Goal: Navigation & Orientation: Find specific page/section

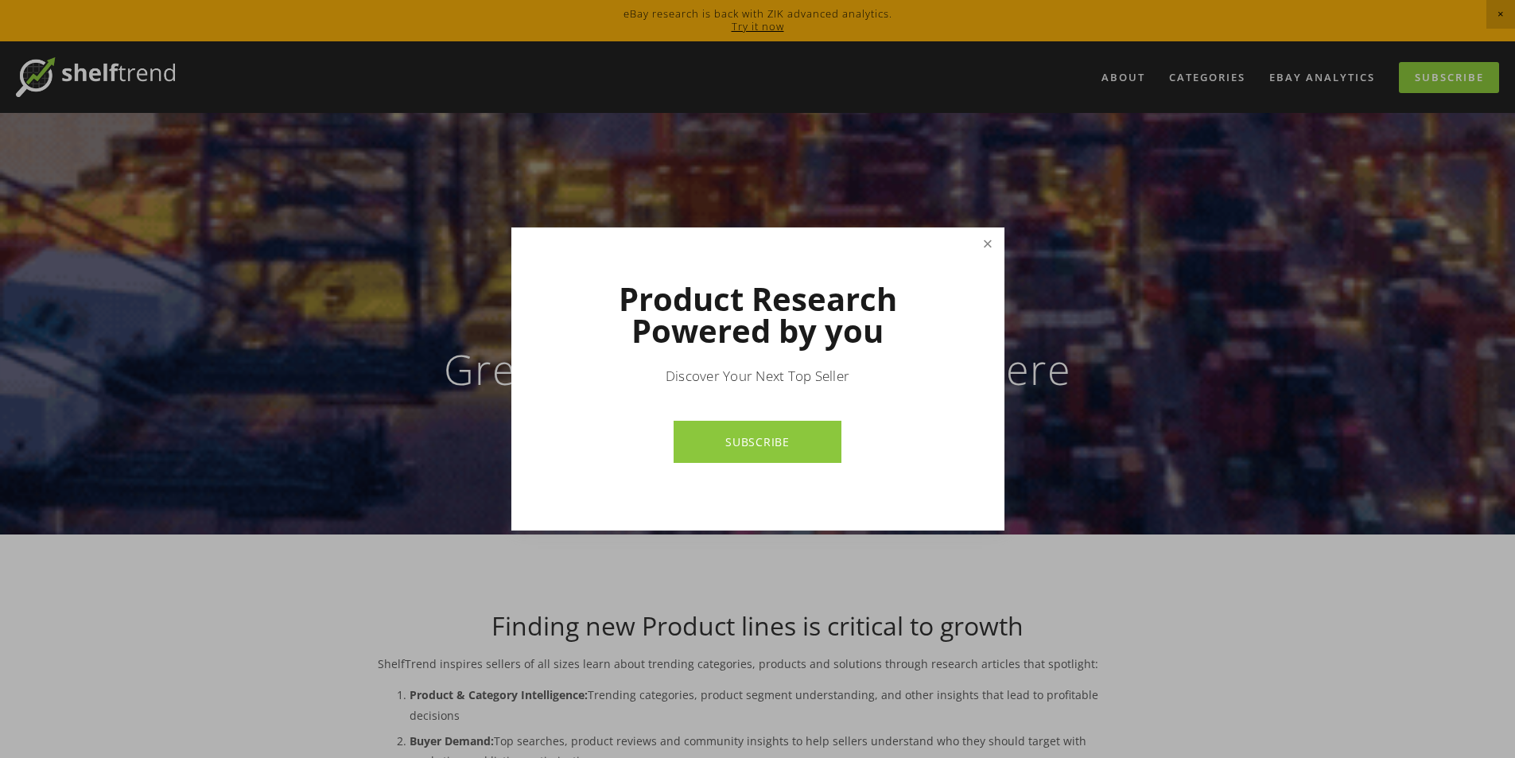
click at [997, 243] on link "Close" at bounding box center [987, 244] width 28 height 28
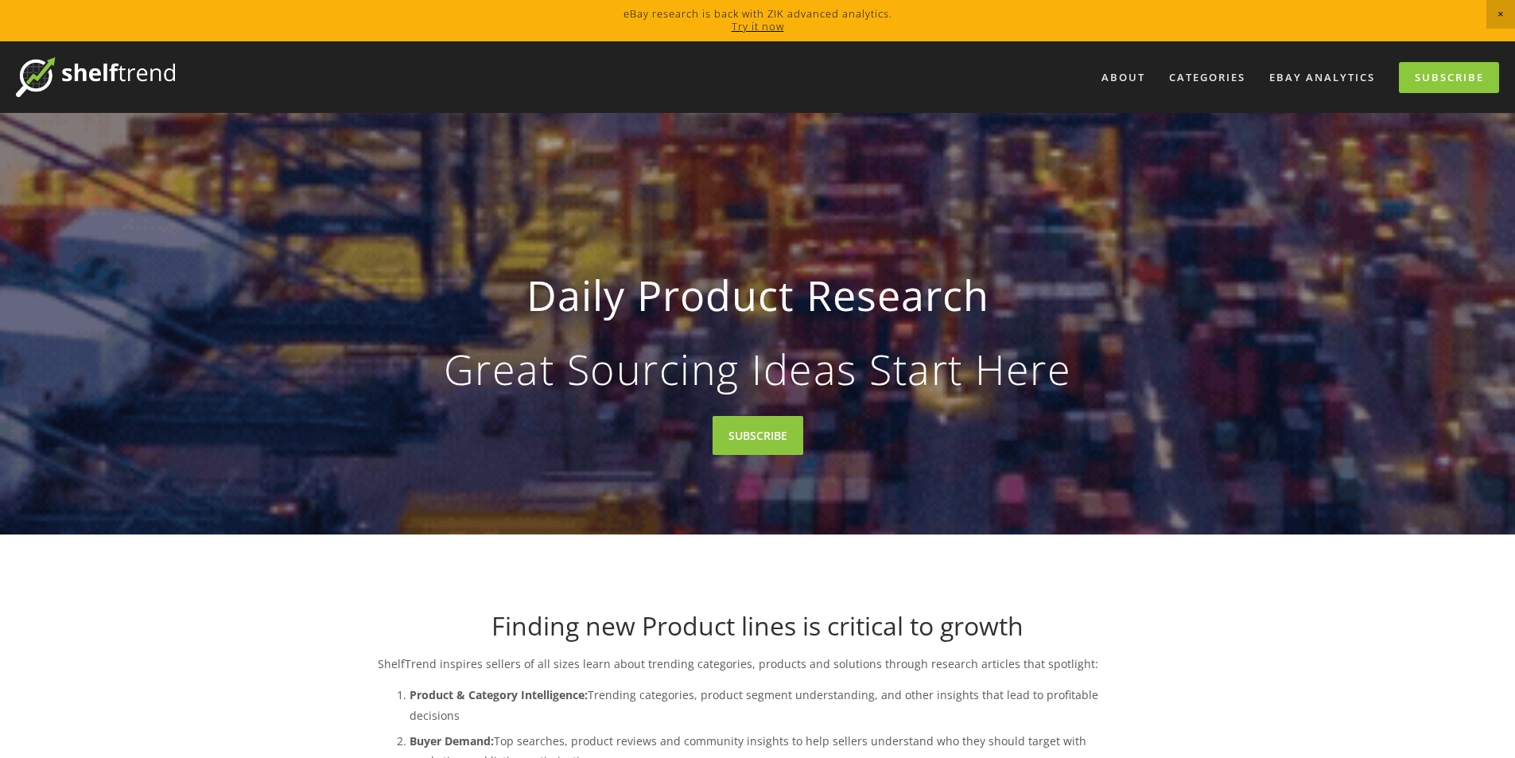
click at [997, 243] on div "Daily Product Research Great Sourcing Ideas Start Here" at bounding box center [758, 323] width 760 height 215
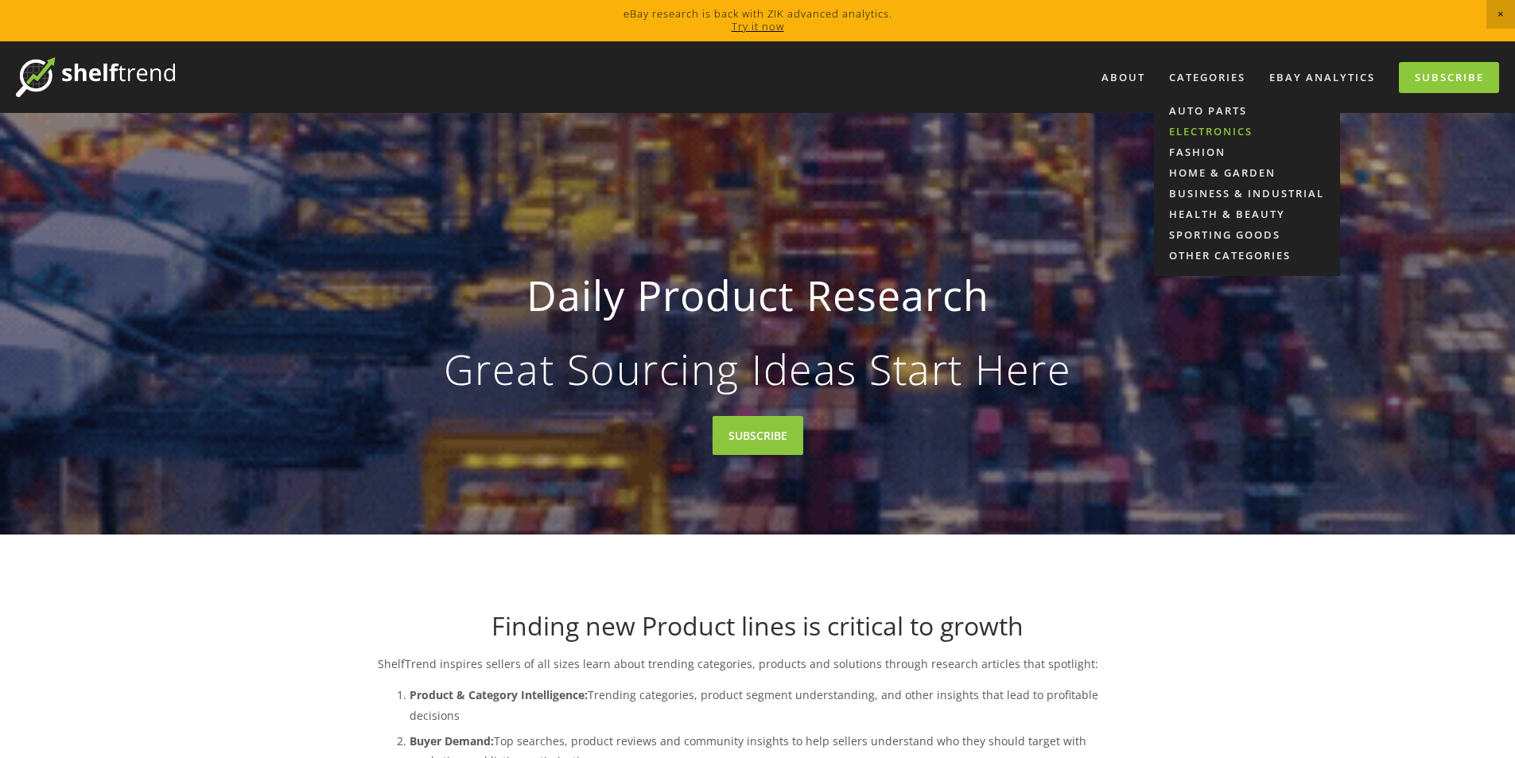
click at [1210, 133] on link "Electronics" at bounding box center [1247, 131] width 186 height 21
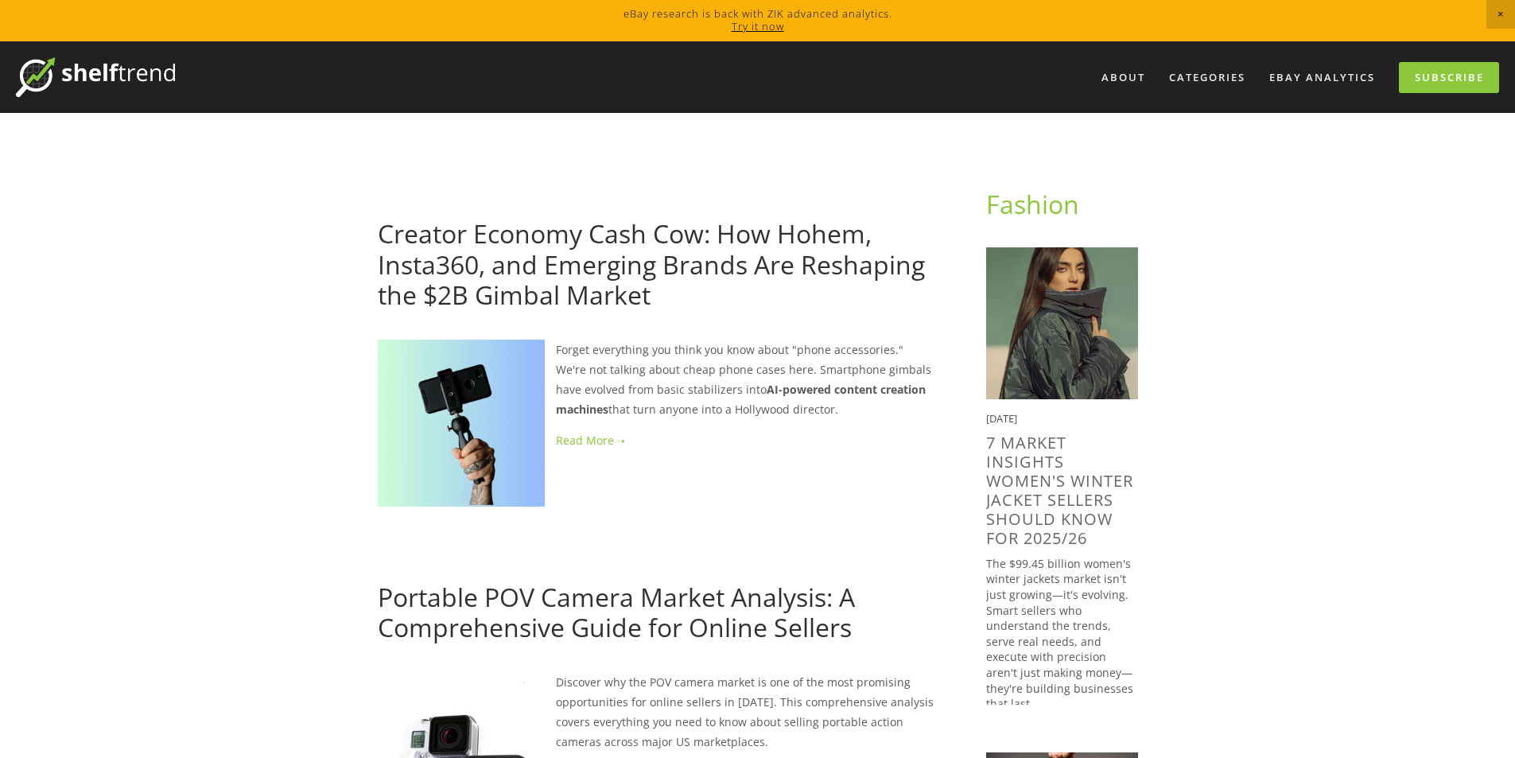
click at [132, 72] on img at bounding box center [95, 77] width 159 height 40
